Goal: Information Seeking & Learning: Learn about a topic

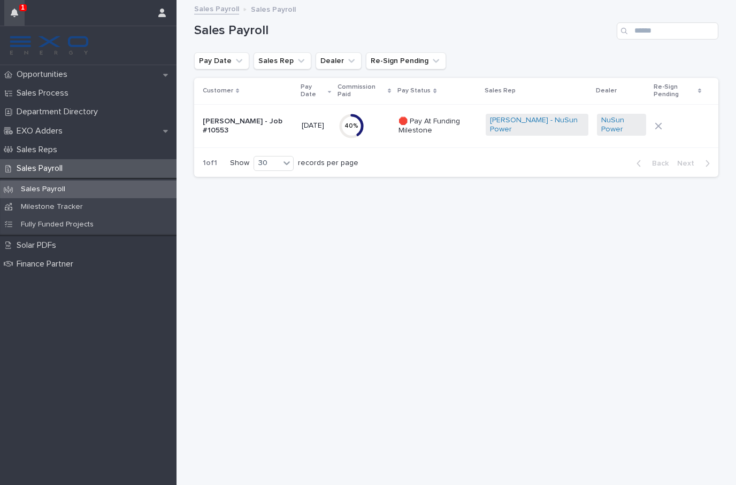
click at [18, 16] on button "button" at bounding box center [14, 13] width 20 height 26
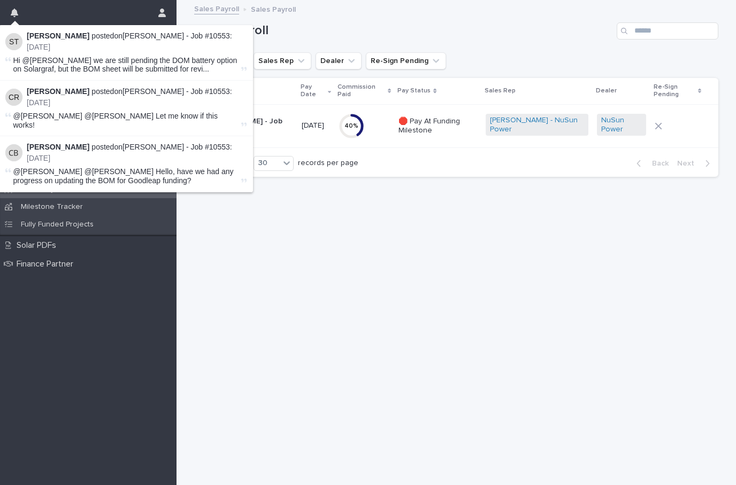
click at [81, 60] on span "Hi @[PERSON_NAME] we are still pending the DOM battery option on Solargraf, but…" at bounding box center [126, 65] width 226 height 18
click at [98, 47] on p "[DATE]" at bounding box center [137, 47] width 220 height 9
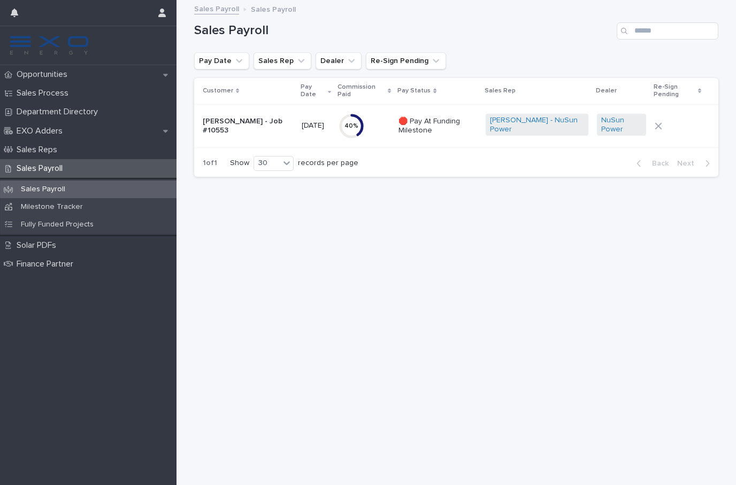
click at [274, 264] on div "Loading... Saving… Loading... Saving… Sales Payroll Pay Date Sales Rep Dealer R…" at bounding box center [456, 230] width 535 height 458
click at [78, 77] on div "Opportunities" at bounding box center [88, 74] width 176 height 19
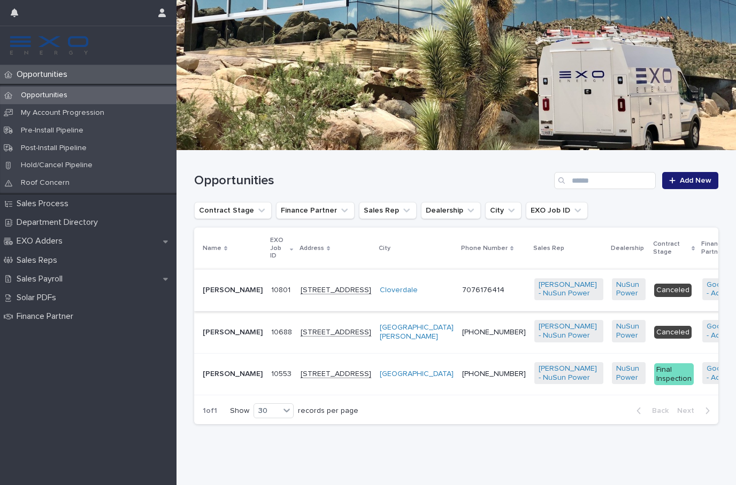
scroll to position [63, 0]
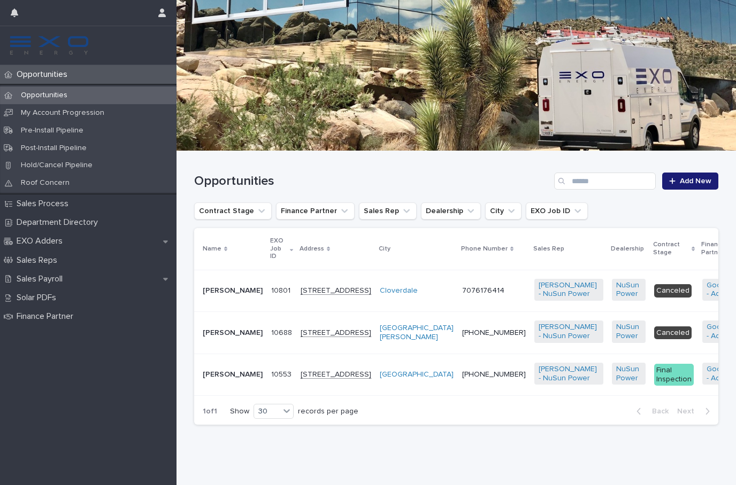
click at [240, 384] on div "[PERSON_NAME]" at bounding box center [233, 375] width 60 height 18
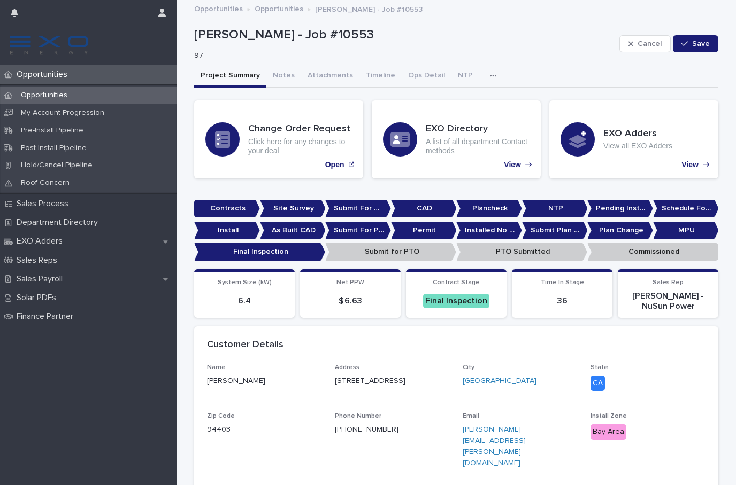
click at [483, 74] on button "button" at bounding box center [495, 75] width 24 height 21
click at [454, 100] on button "Activity" at bounding box center [456, 104] width 71 height 16
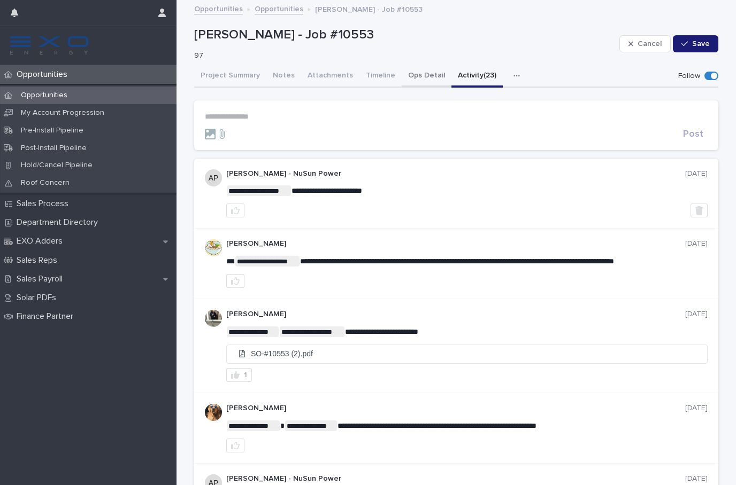
click at [413, 76] on button "Ops Detail" at bounding box center [426, 76] width 50 height 22
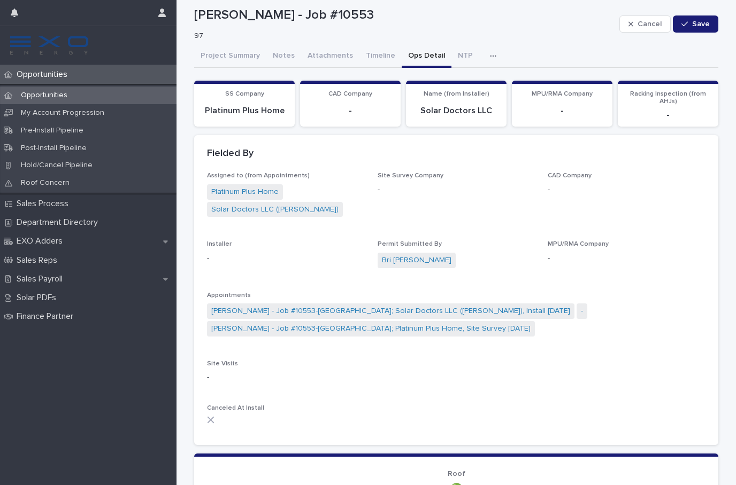
scroll to position [19, 0]
click at [333, 306] on link "[PERSON_NAME] - Job #10553-[GEOGRAPHIC_DATA]; Solar Doctors LLC ([PERSON_NAME])…" at bounding box center [390, 311] width 359 height 11
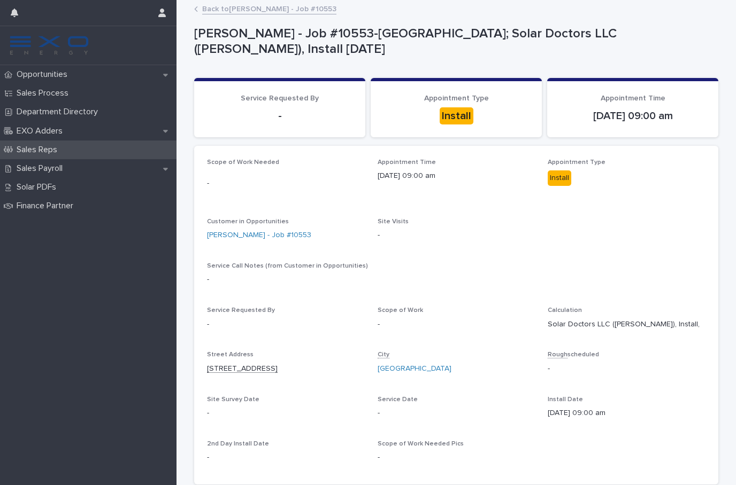
click at [56, 154] on p "Sales Reps" at bounding box center [38, 150] width 53 height 10
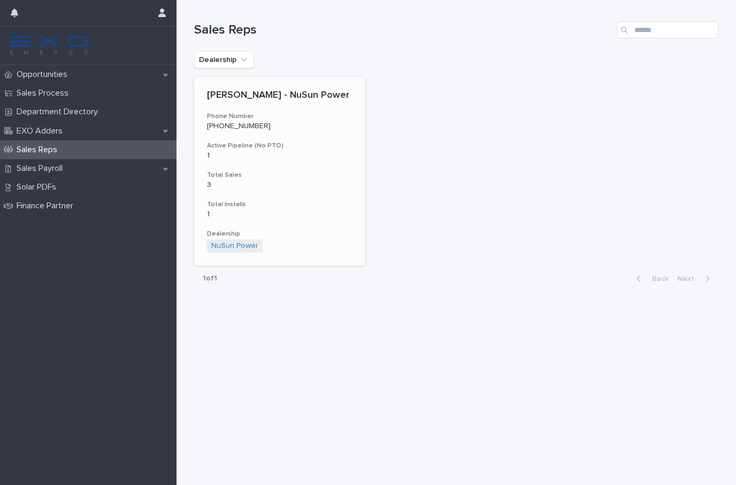
click at [242, 249] on span "NuSun Power" at bounding box center [235, 246] width 56 height 13
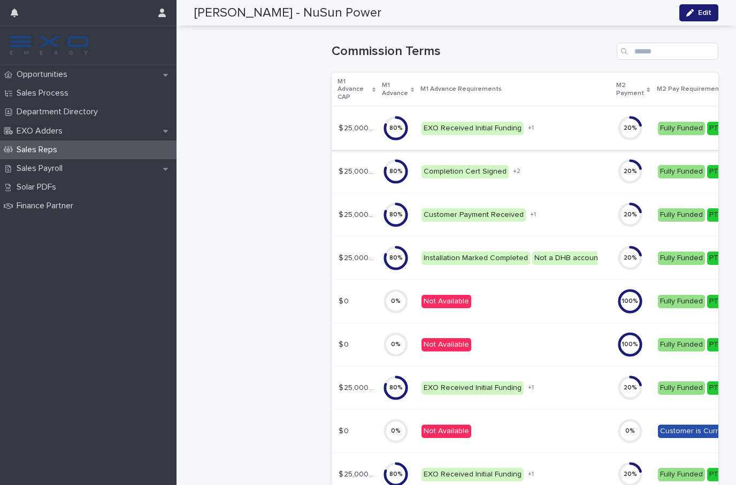
scroll to position [0, 50]
click at [350, 124] on p "$ 25,000.00" at bounding box center [358, 127] width 38 height 11
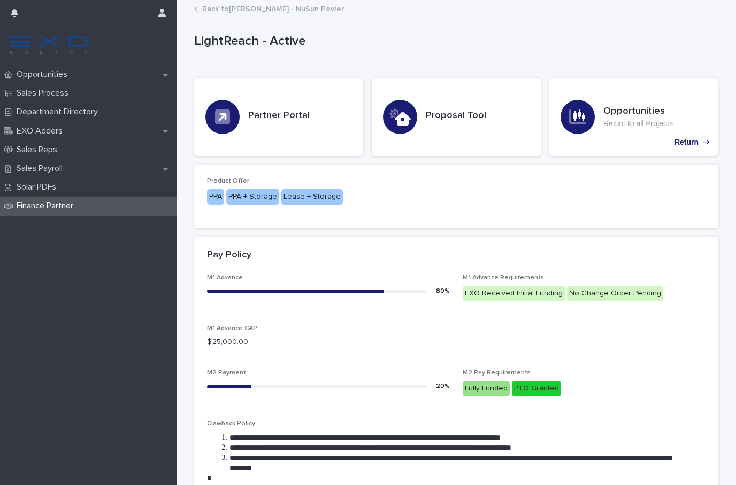
click at [255, 11] on link "Back to [PERSON_NAME] - NuSun Power" at bounding box center [273, 8] width 142 height 12
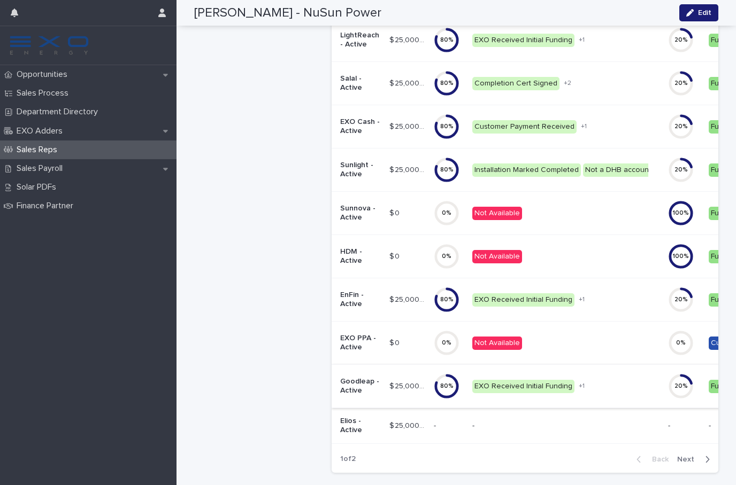
scroll to position [908, 0]
click at [365, 383] on p "Goodleap - Active" at bounding box center [360, 387] width 41 height 18
